Goal: Task Accomplishment & Management: Use online tool/utility

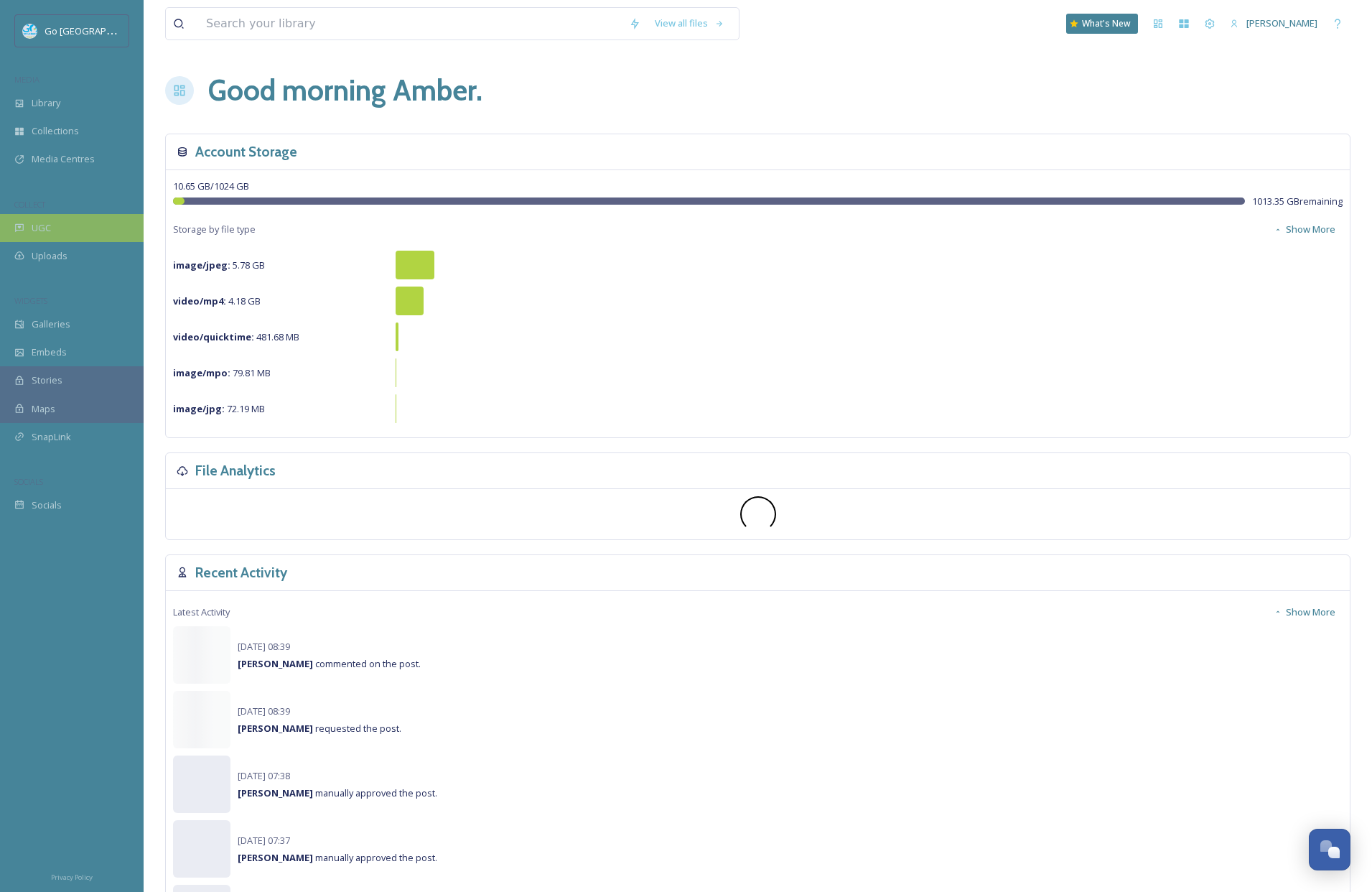
click at [74, 228] on div "UGC" at bounding box center [71, 228] width 143 height 28
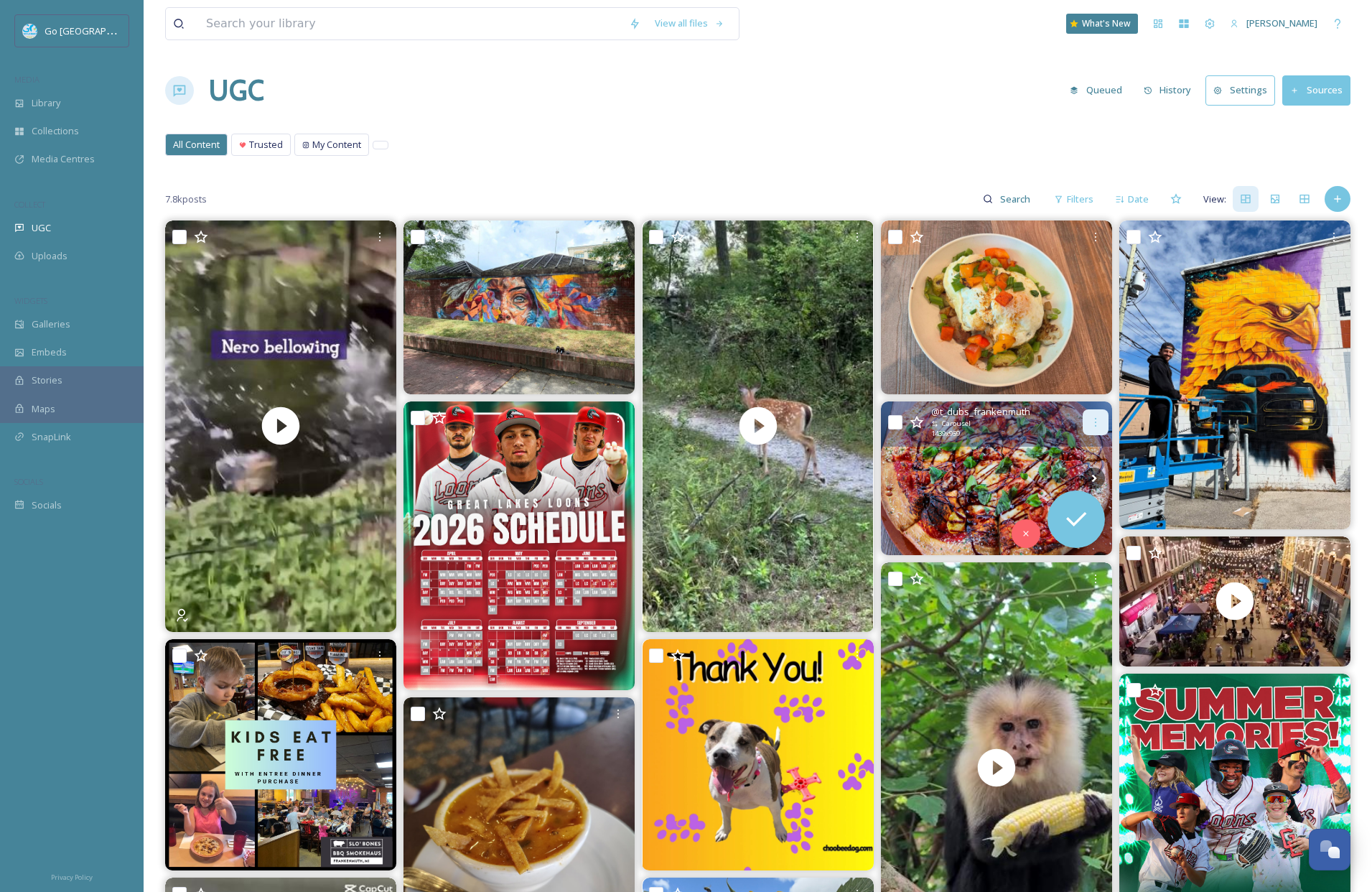
click at [1092, 422] on icon at bounding box center [1096, 422] width 12 height 12
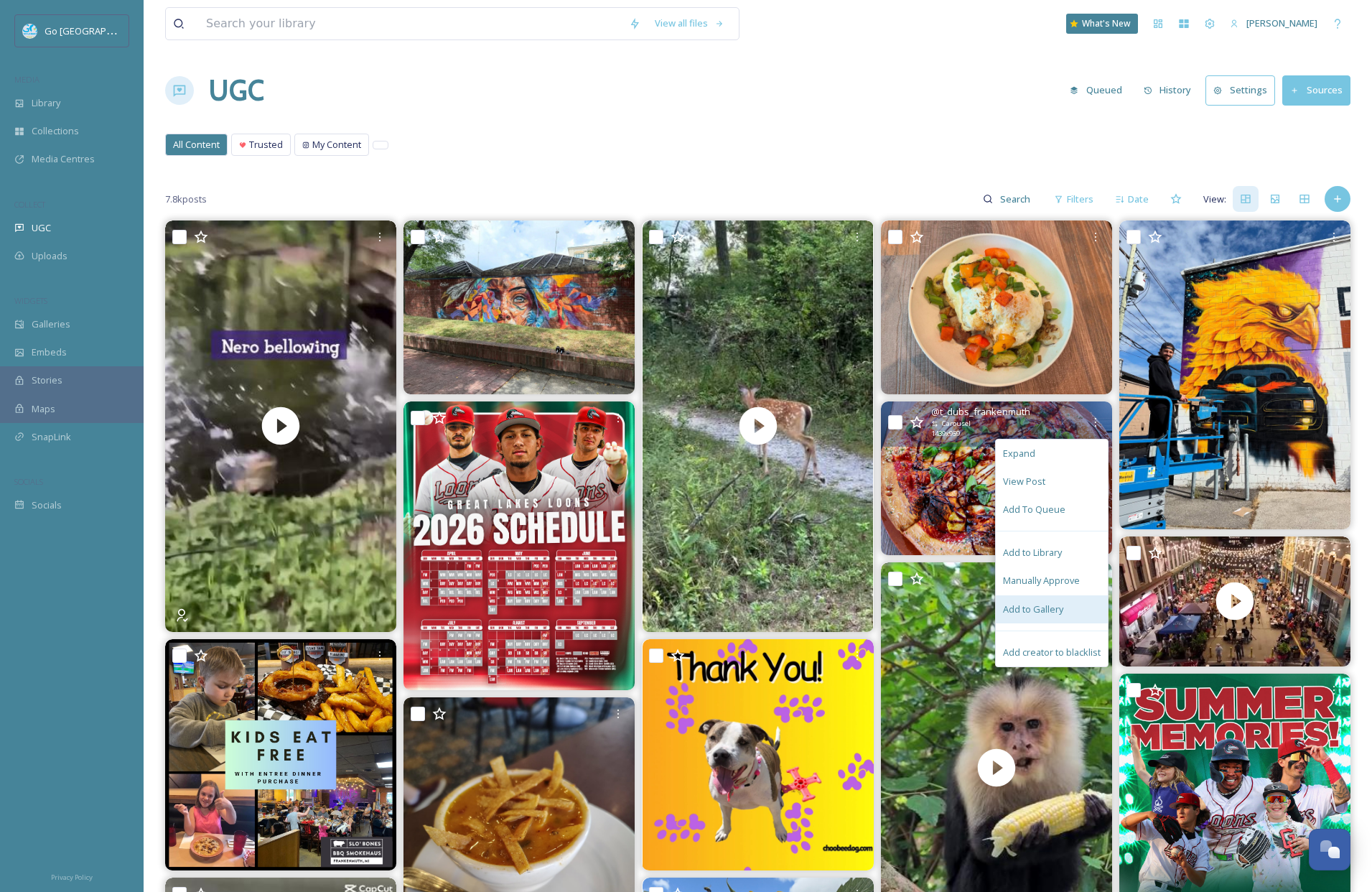
click at [1039, 616] on div "Add to Gallery" at bounding box center [1051, 609] width 112 height 28
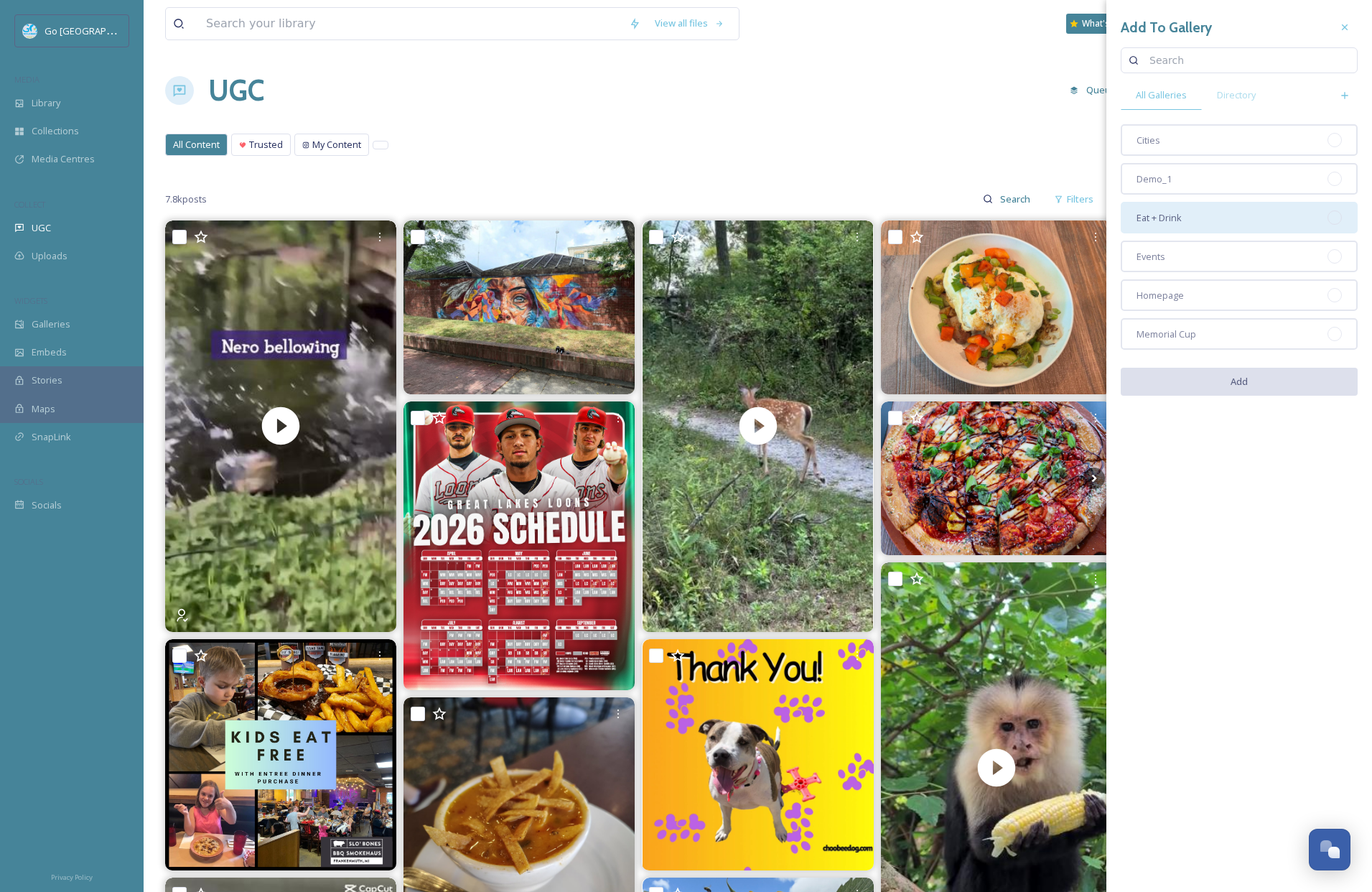
click at [1184, 218] on div "Eat + Drink" at bounding box center [1240, 218] width 237 height 32
click at [1283, 382] on button "Add" at bounding box center [1240, 383] width 237 height 29
